Goal: Information Seeking & Learning: Learn about a topic

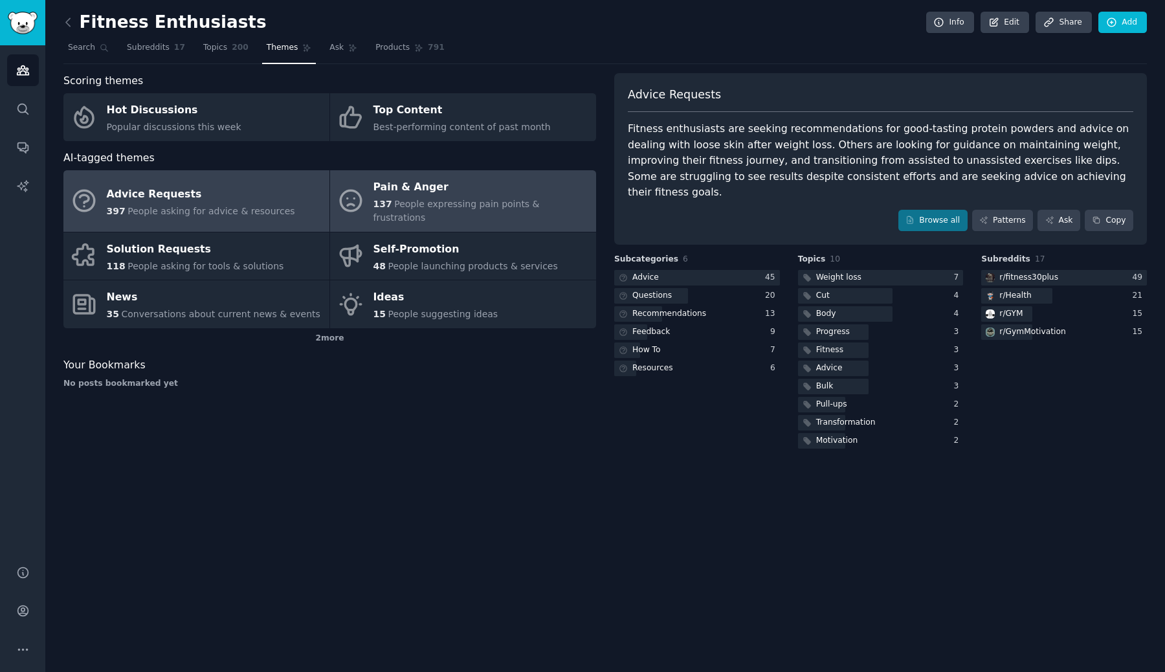
click at [408, 210] on div "137 People expressing pain points & frustrations" at bounding box center [481, 210] width 216 height 27
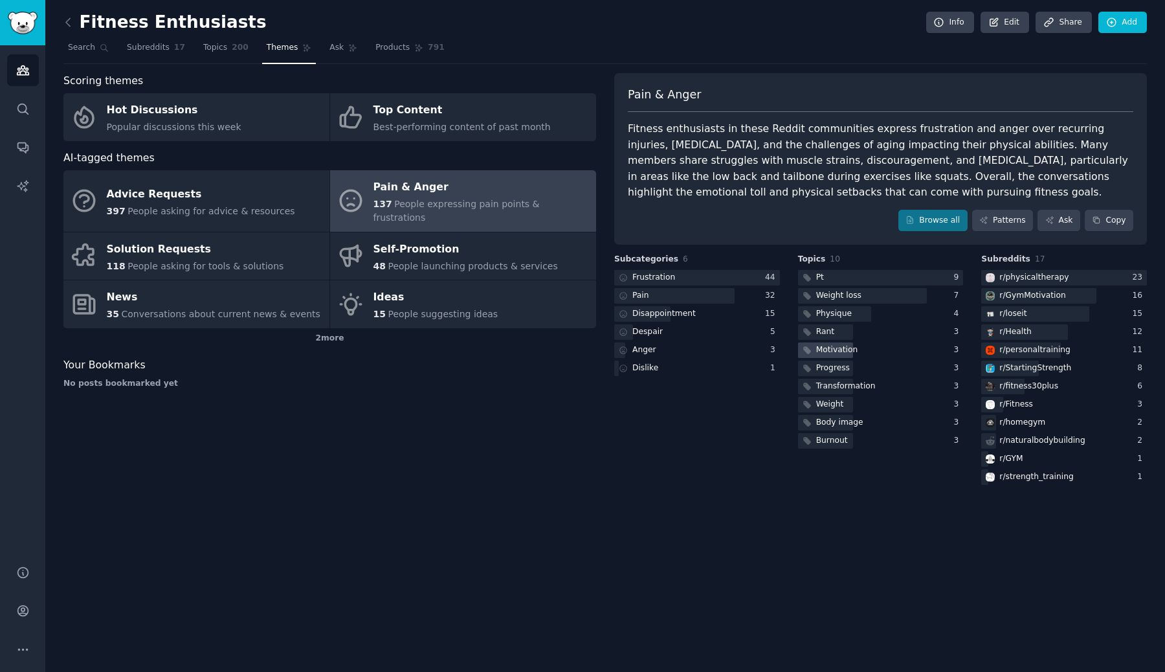
click at [848, 349] on div "Motivation" at bounding box center [837, 350] width 42 height 12
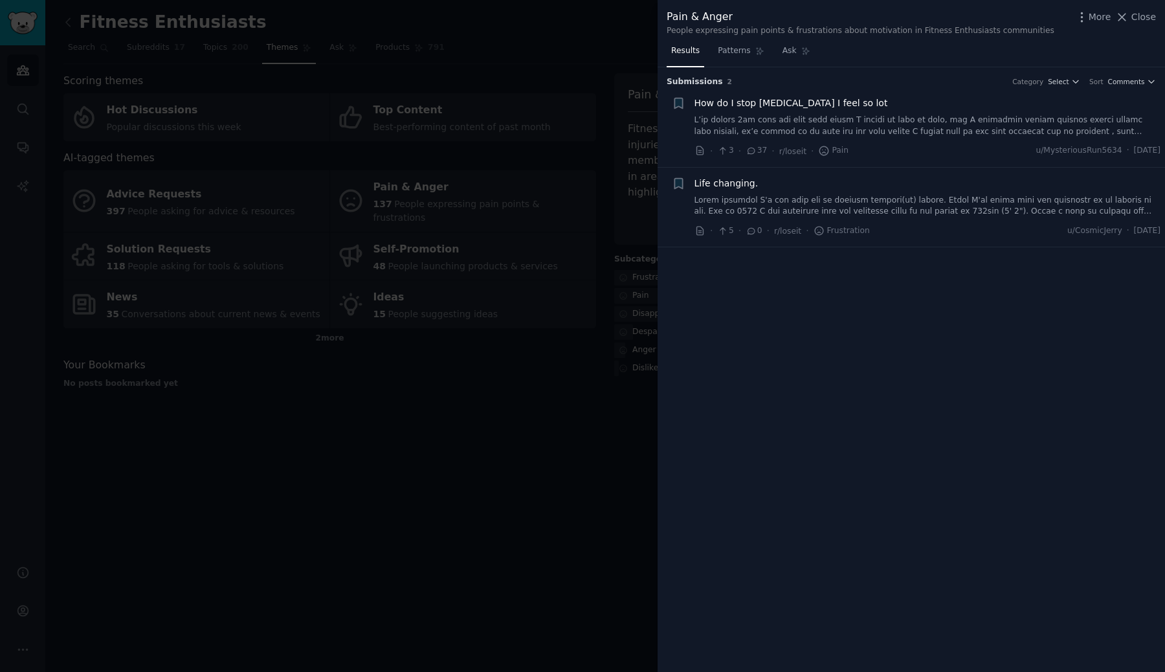
click at [525, 449] on div at bounding box center [582, 336] width 1165 height 672
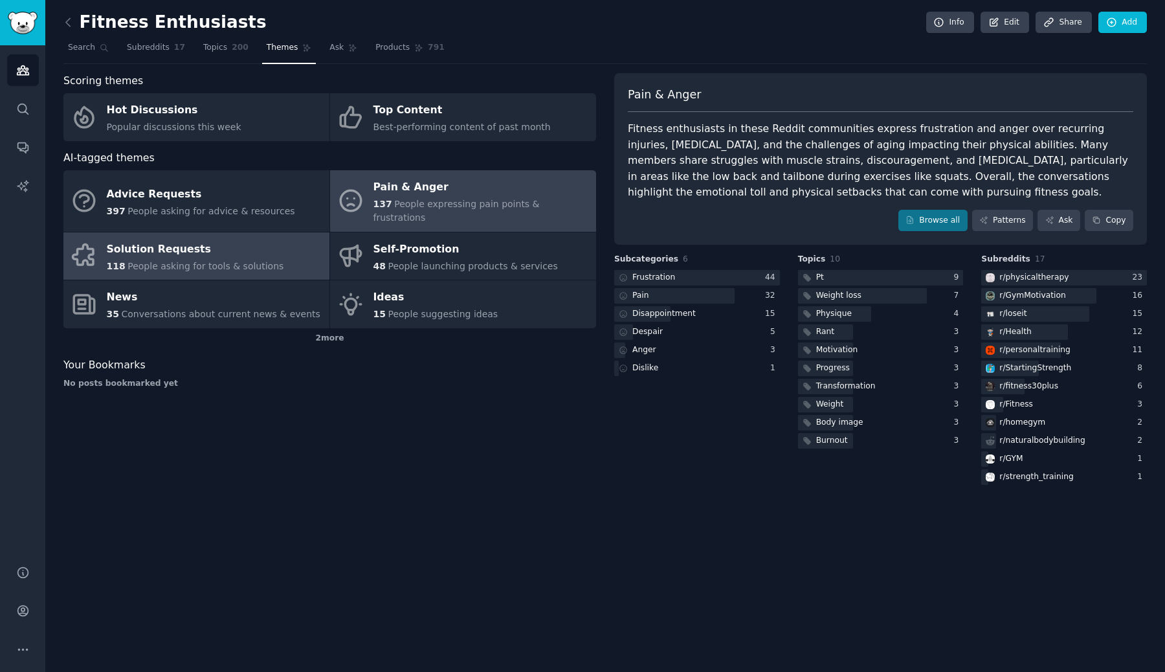
click at [181, 259] on div "118 People asking for tools & solutions" at bounding box center [195, 266] width 177 height 14
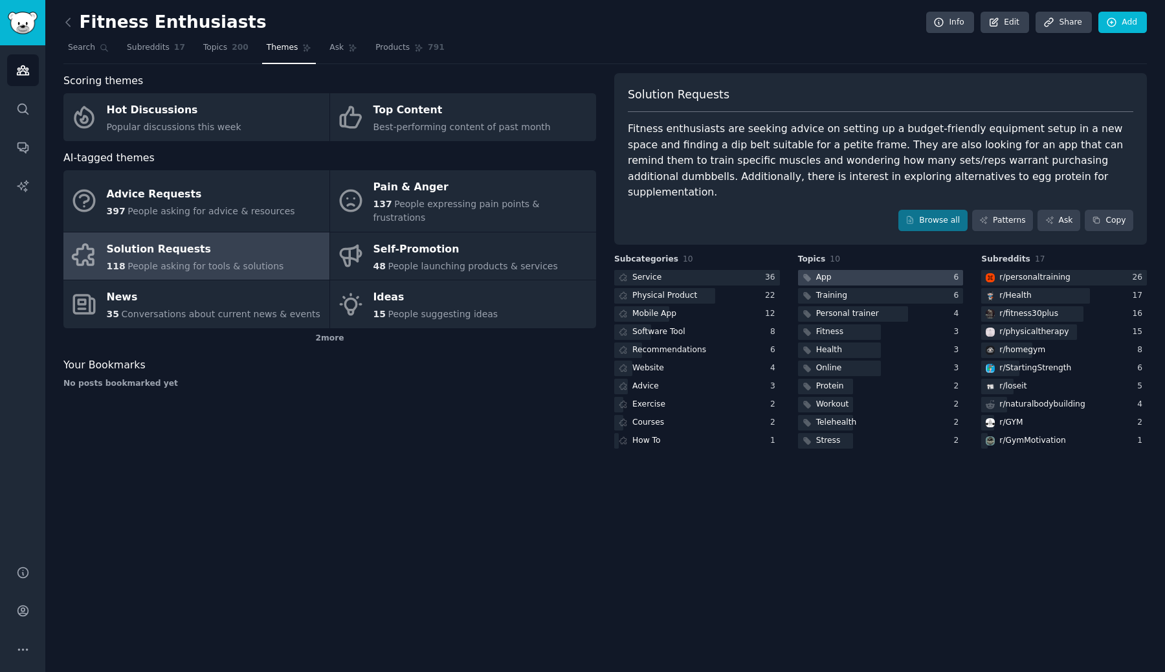
click at [815, 270] on div "App" at bounding box center [816, 278] width 36 height 16
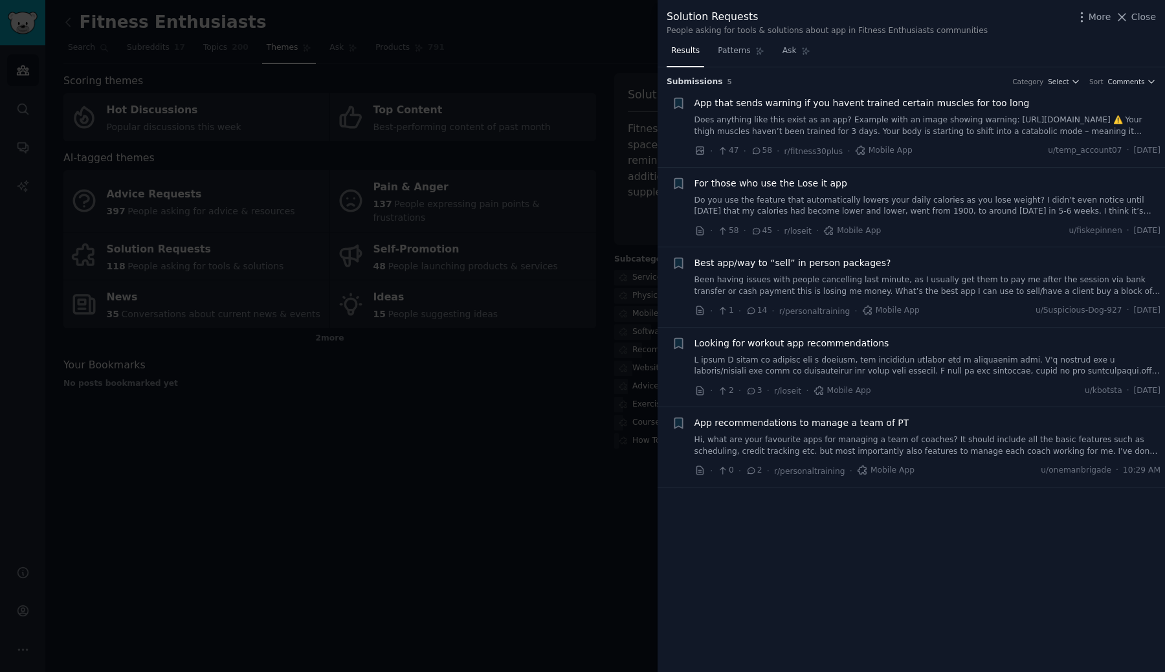
click at [977, 128] on link "Does anything like this exist as an app? Example with an image showing warning:…" at bounding box center [927, 126] width 466 height 23
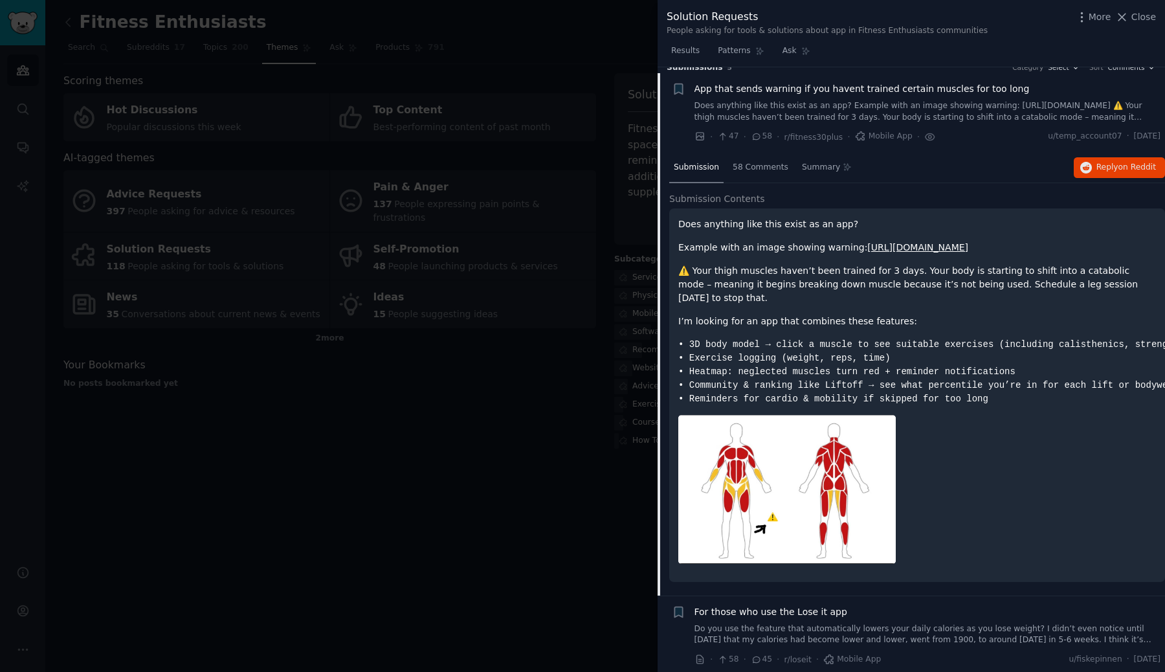
scroll to position [20, 0]
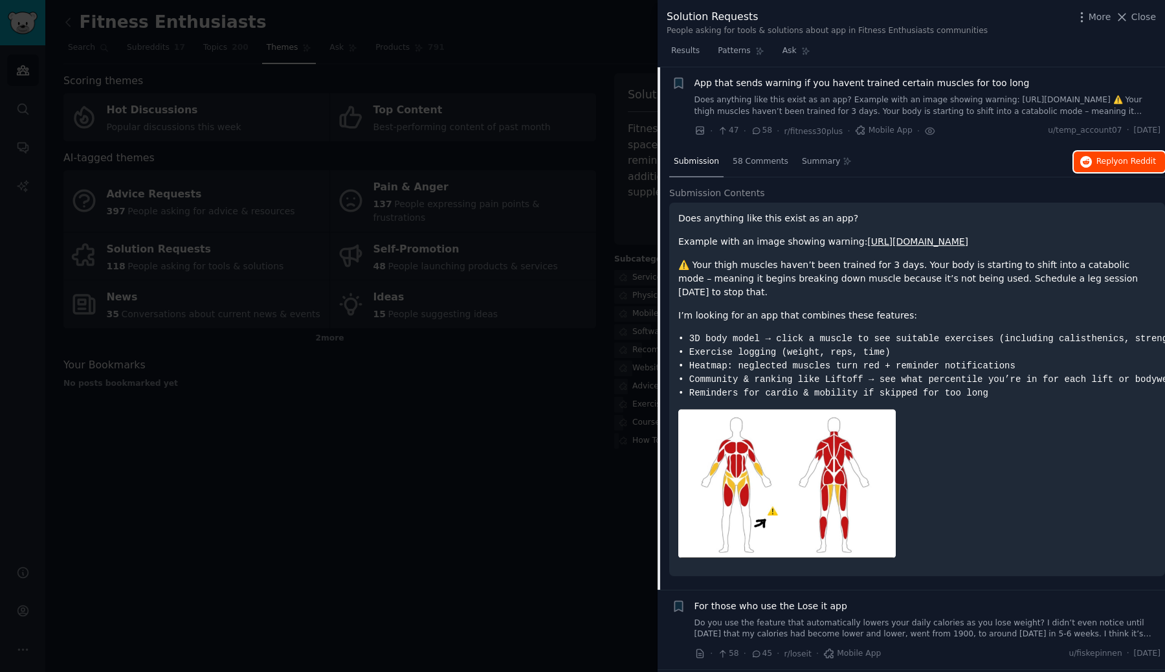
click at [1090, 156] on button "Reply on Reddit" at bounding box center [1118, 161] width 91 height 21
